Goal: Task Accomplishment & Management: Manage account settings

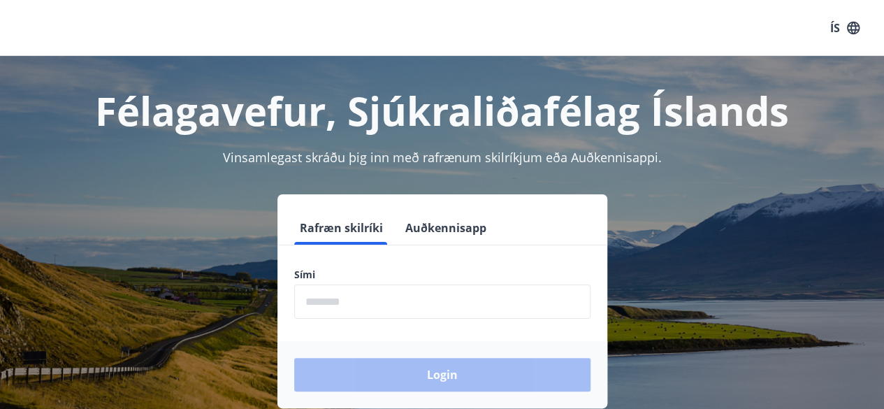
click at [326, 300] on input "phone" at bounding box center [442, 301] width 296 height 34
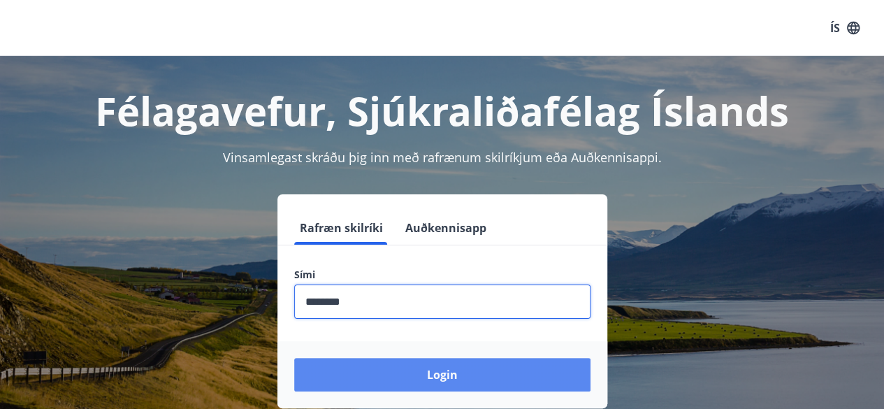
click at [450, 372] on button "Login" at bounding box center [442, 375] width 296 height 34
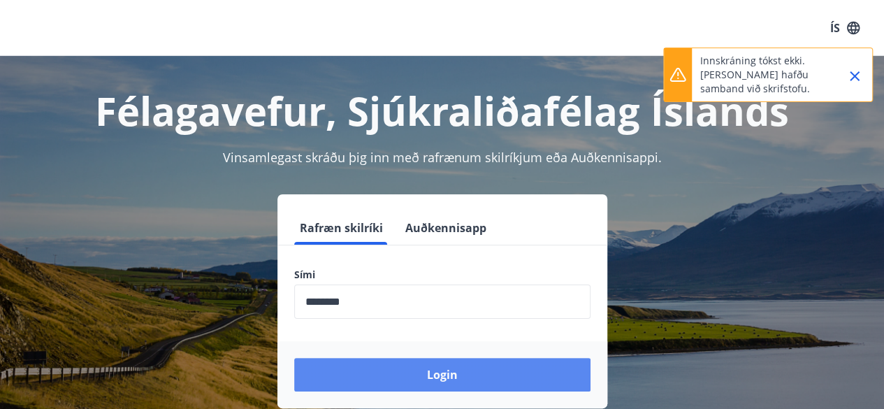
click at [450, 372] on button "Login" at bounding box center [442, 375] width 296 height 34
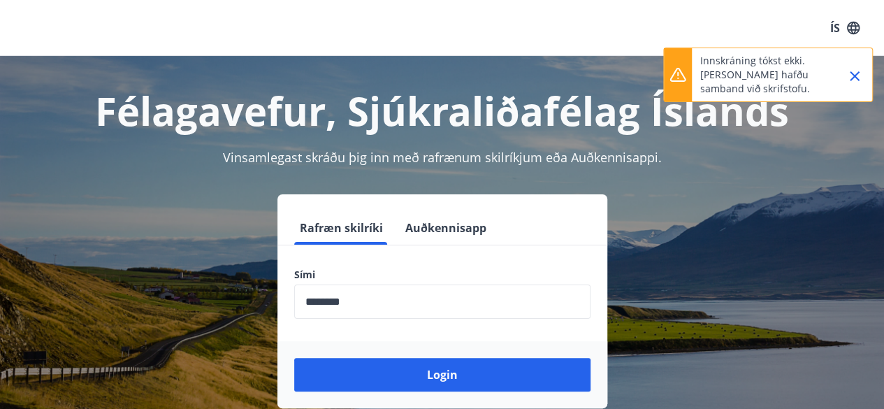
click at [855, 78] on icon "Close" at bounding box center [854, 76] width 17 height 17
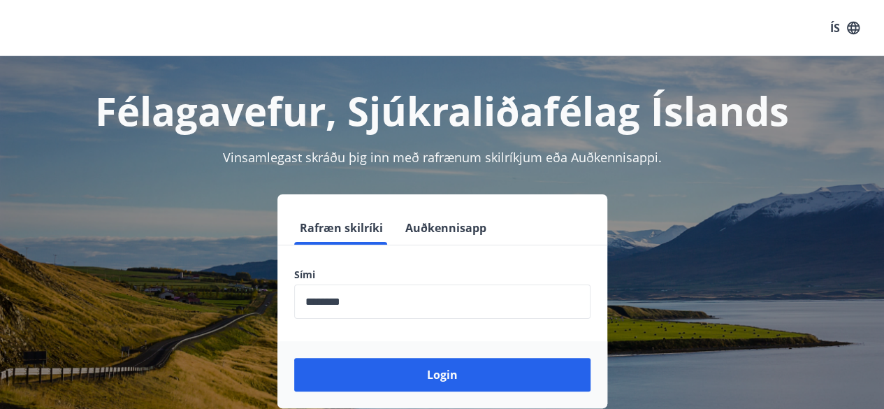
click at [372, 303] on input "phone" at bounding box center [442, 301] width 296 height 34
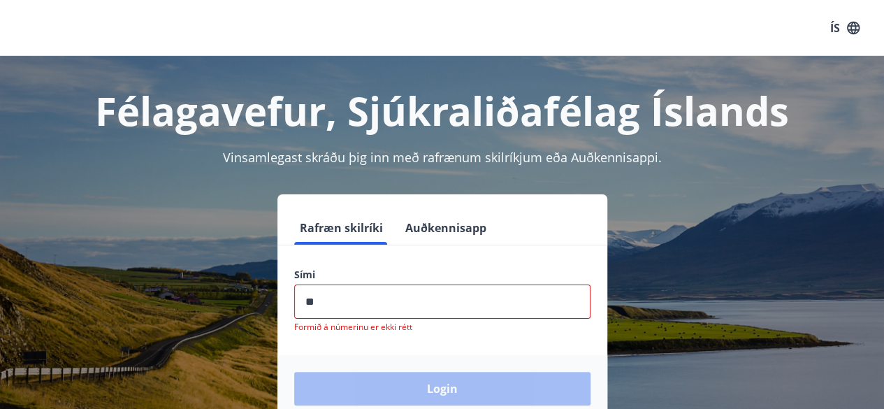
type input "*"
type input "********"
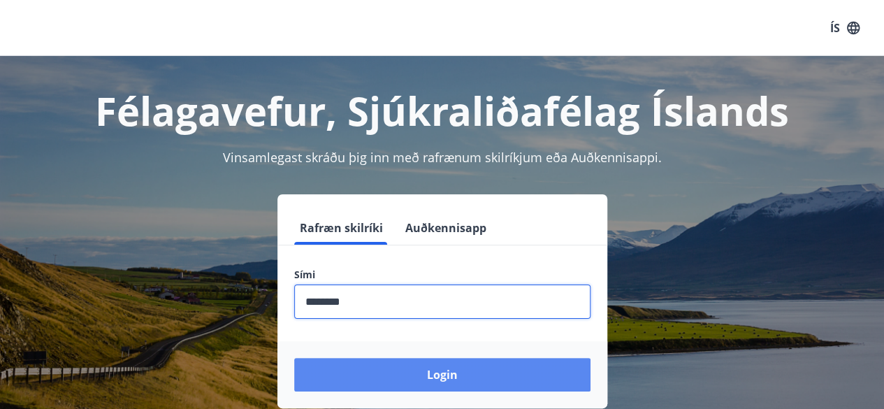
click at [416, 375] on button "Login" at bounding box center [442, 375] width 296 height 34
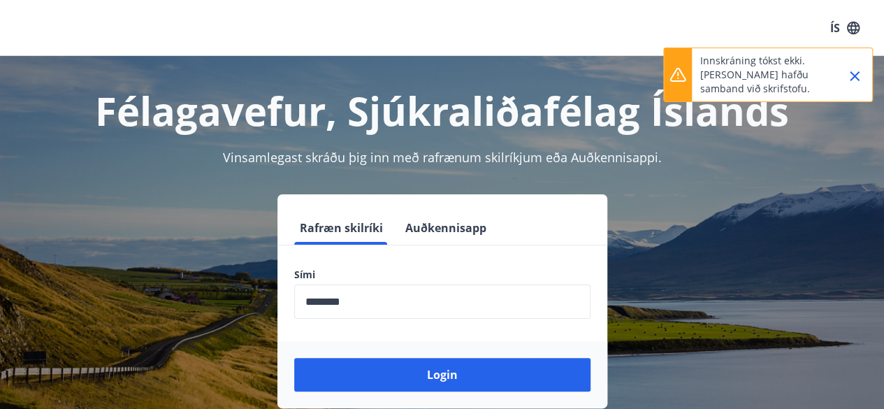
click at [855, 80] on icon "Close" at bounding box center [854, 76] width 17 height 17
